Goal: Task Accomplishment & Management: Complete application form

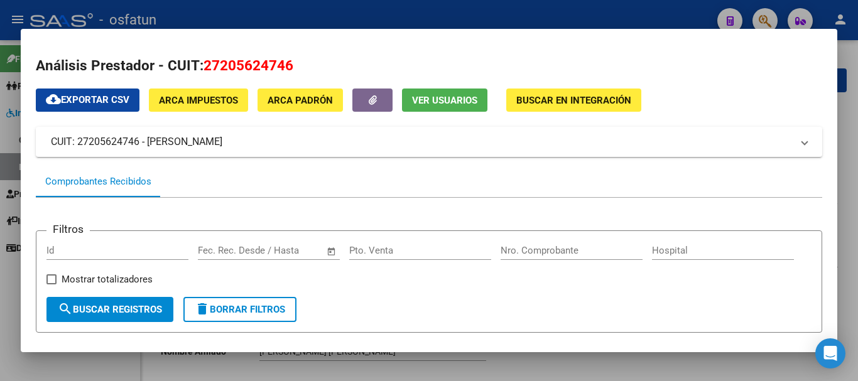
scroll to position [188, 0]
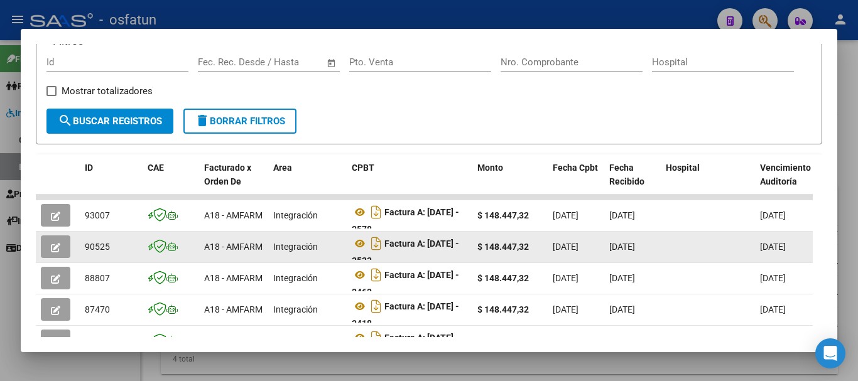
click at [50, 241] on button "button" at bounding box center [56, 247] width 30 height 23
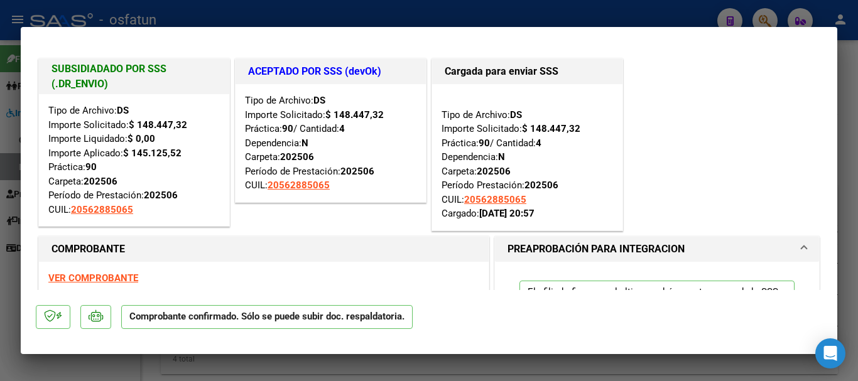
type input "$ 0,00"
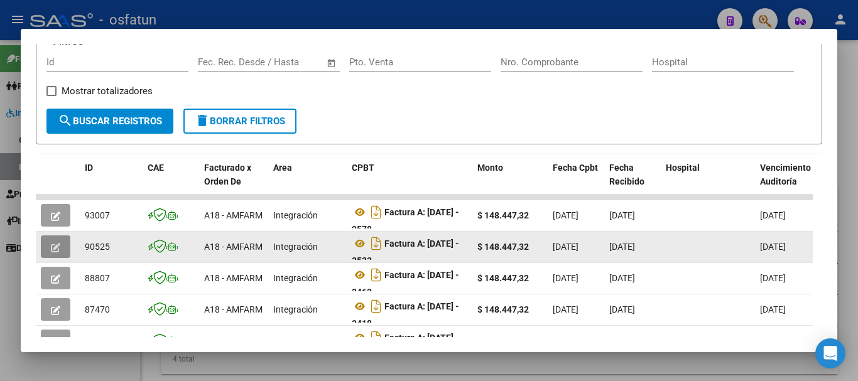
click at [52, 253] on icon "button" at bounding box center [55, 247] width 9 height 9
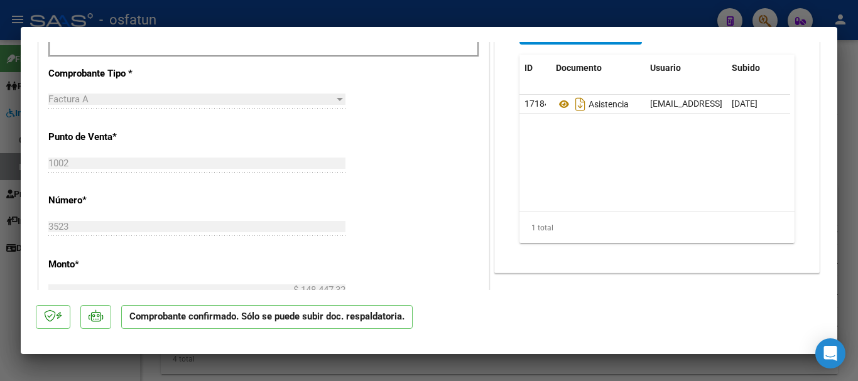
scroll to position [553, 0]
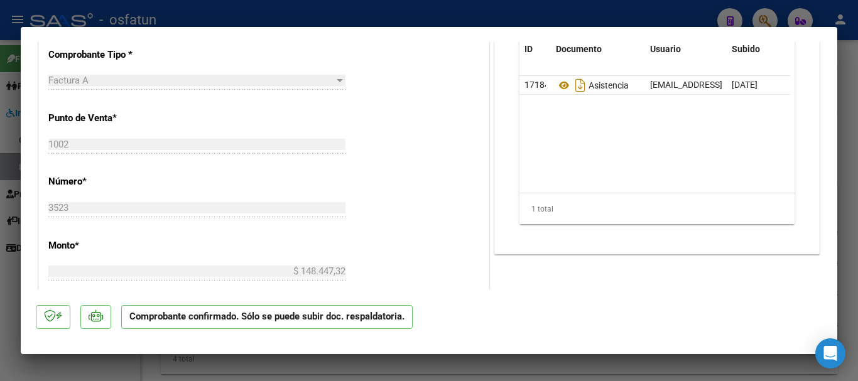
type input "$ 0,00"
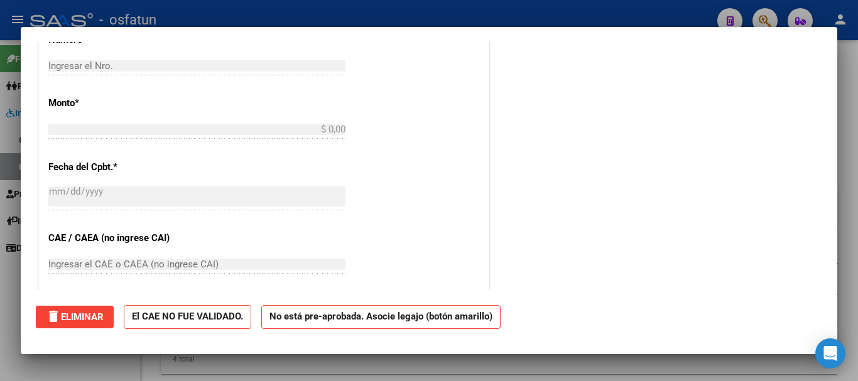
scroll to position [0, 0]
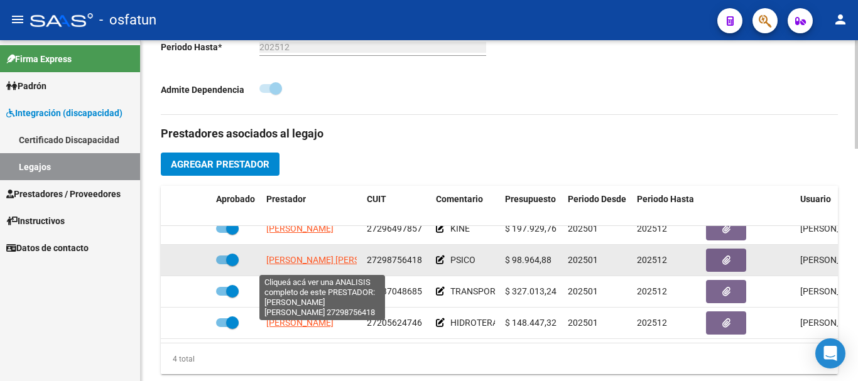
click at [315, 265] on span "[PERSON_NAME] [PERSON_NAME]" at bounding box center [334, 260] width 136 height 10
type textarea "27298756418"
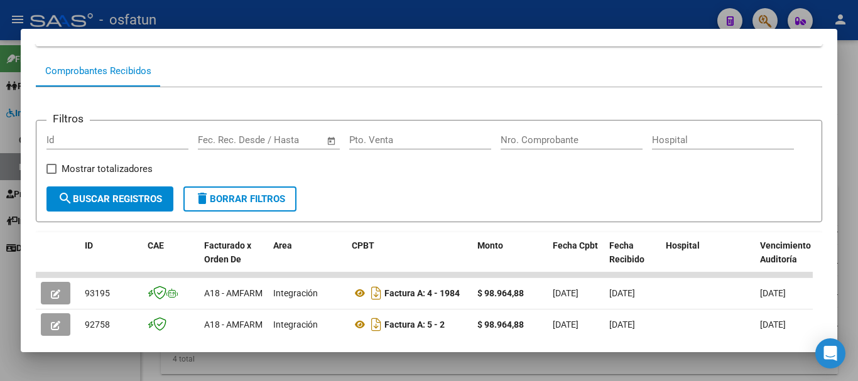
scroll to position [299, 0]
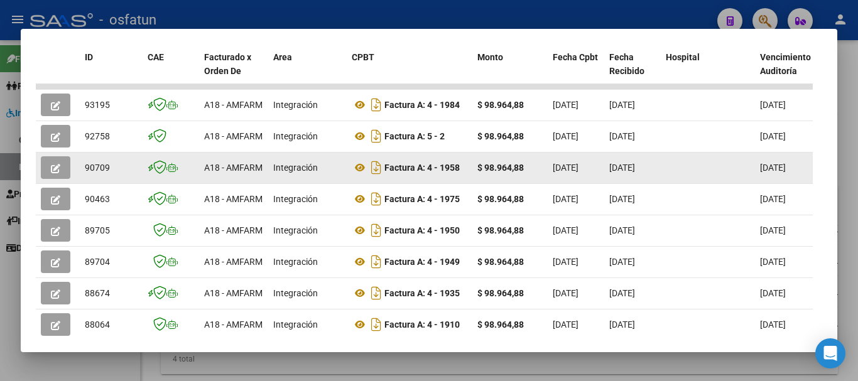
click at [57, 173] on icon "button" at bounding box center [55, 168] width 9 height 9
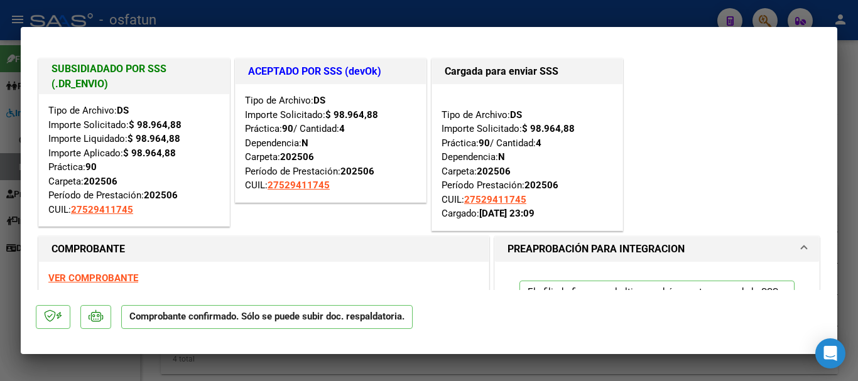
type input "$ 0,00"
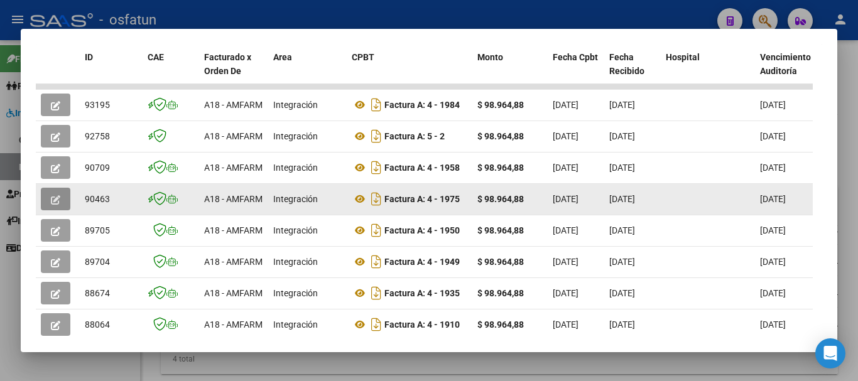
click at [62, 205] on button "button" at bounding box center [56, 199] width 30 height 23
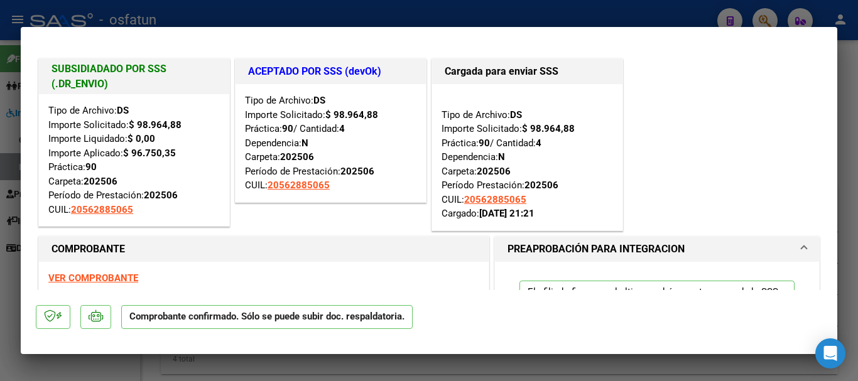
type input "$ 0,00"
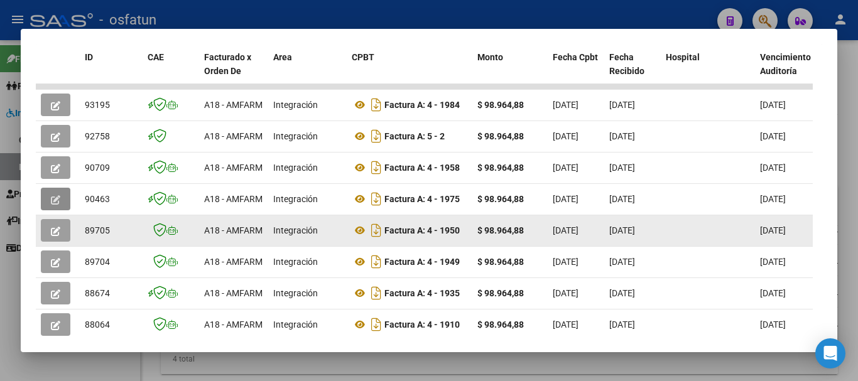
click at [62, 233] on button "button" at bounding box center [56, 230] width 30 height 23
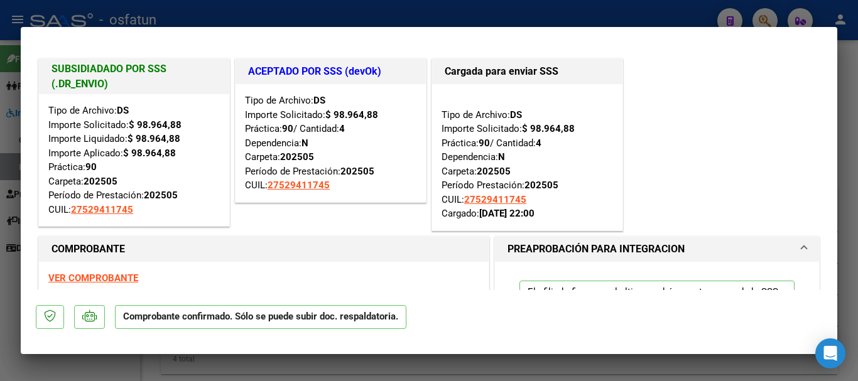
type input "$ 0,00"
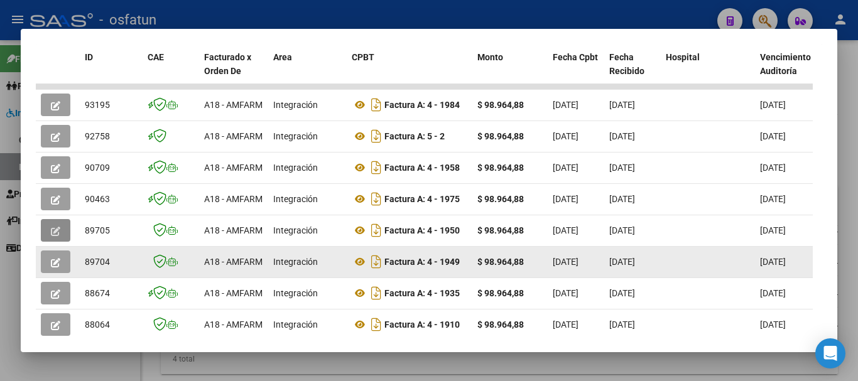
click at [57, 262] on span "button" at bounding box center [55, 261] width 9 height 11
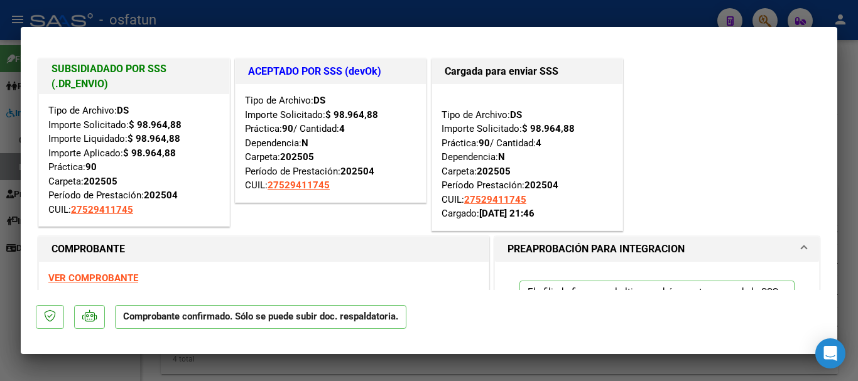
type input "$ 0,00"
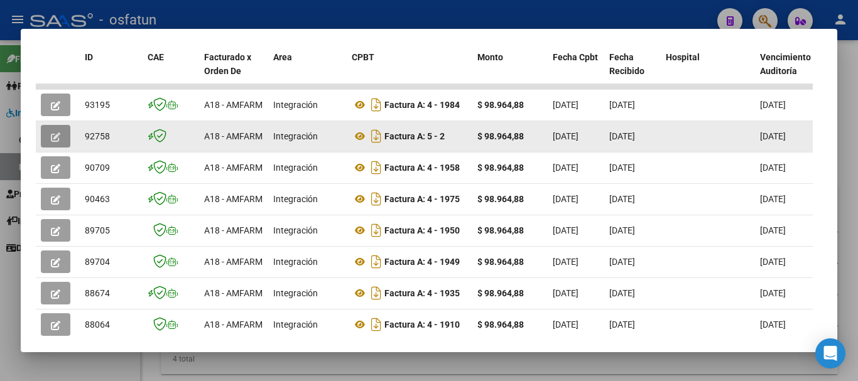
click at [55, 142] on icon "button" at bounding box center [55, 137] width 9 height 9
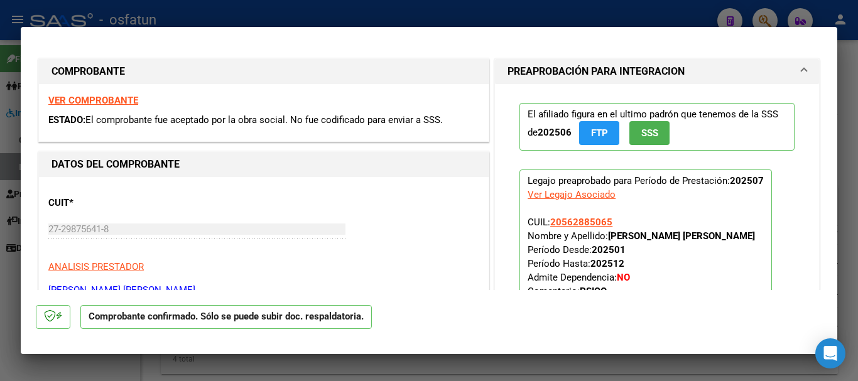
type input "$ 0,00"
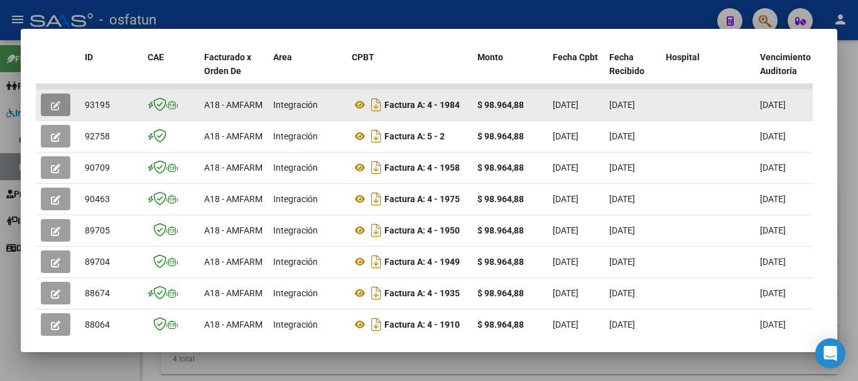
click at [66, 110] on button "button" at bounding box center [56, 105] width 30 height 23
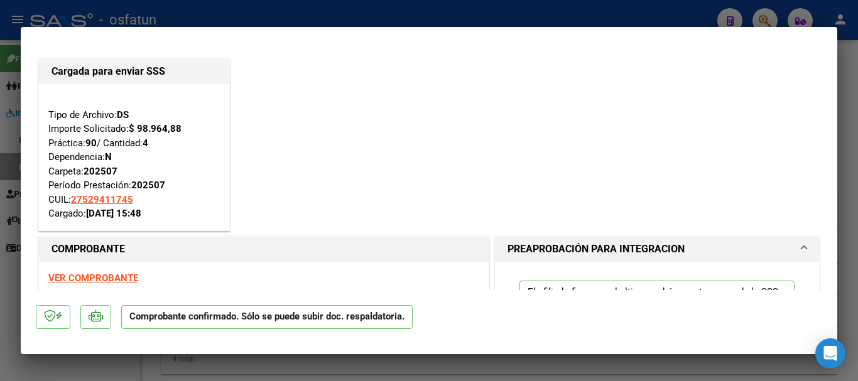
type input "$ 0,00"
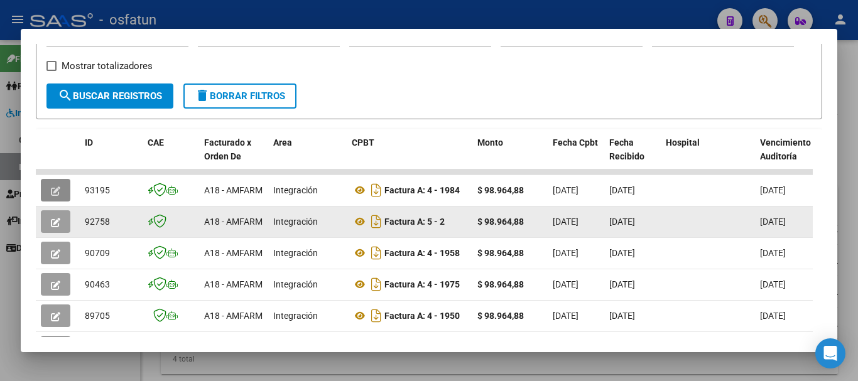
scroll to position [0, 0]
